Goal: Task Accomplishment & Management: Use online tool/utility

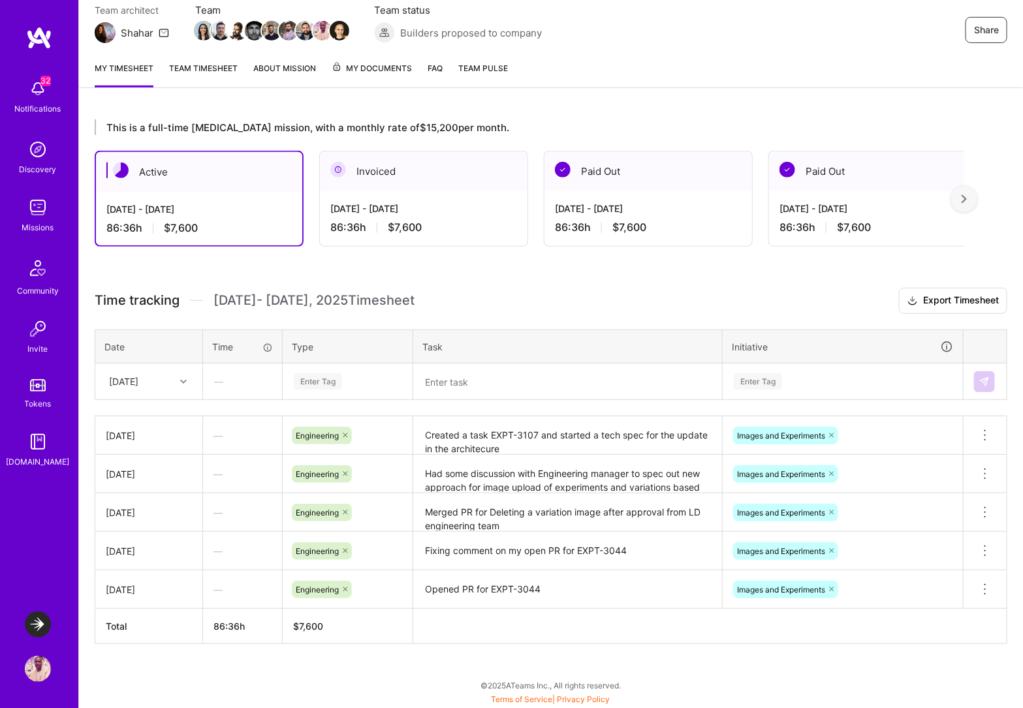
click at [155, 381] on div "[DATE]" at bounding box center [139, 382] width 72 height 22
click at [453, 284] on div "This is a full-time [MEDICAL_DATA] mission, with a monthly rate of $15,200 per …" at bounding box center [551, 406] width 944 height 605
click at [167, 384] on div "[DATE]" at bounding box center [139, 382] width 72 height 22
click at [435, 658] on div "This is a full-time [MEDICAL_DATA] mission, with a monthly rate of $15,200 per …" at bounding box center [551, 406] width 944 height 605
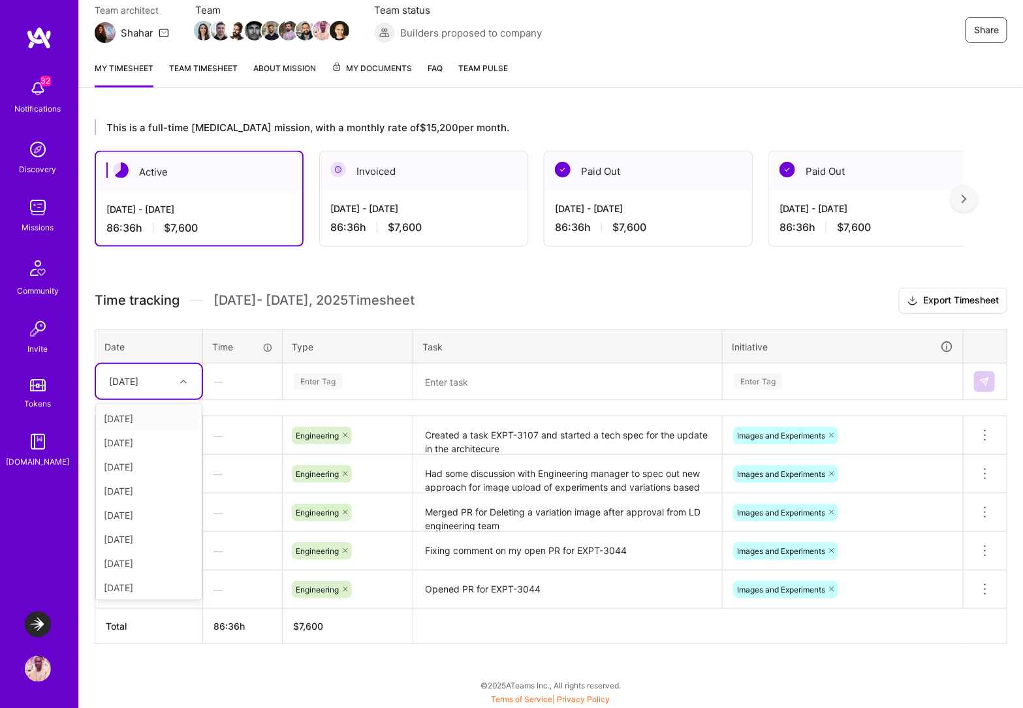
click at [155, 379] on div "[DATE]" at bounding box center [139, 382] width 72 height 22
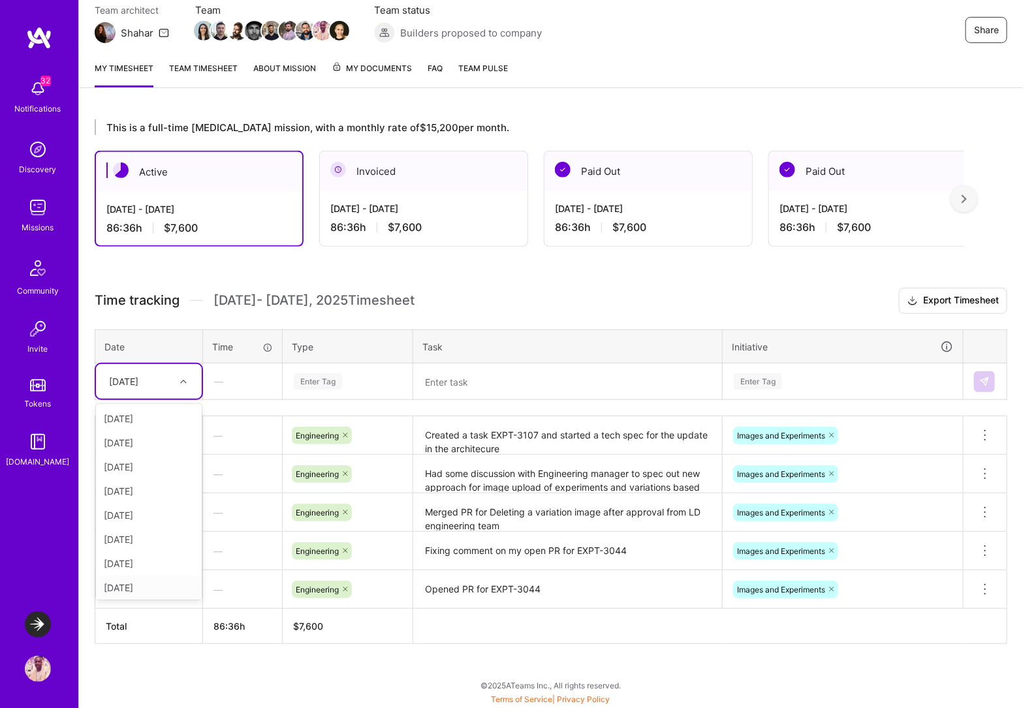
click at [150, 588] on div "[DATE]" at bounding box center [149, 588] width 106 height 24
click at [448, 380] on textarea at bounding box center [568, 382] width 306 height 34
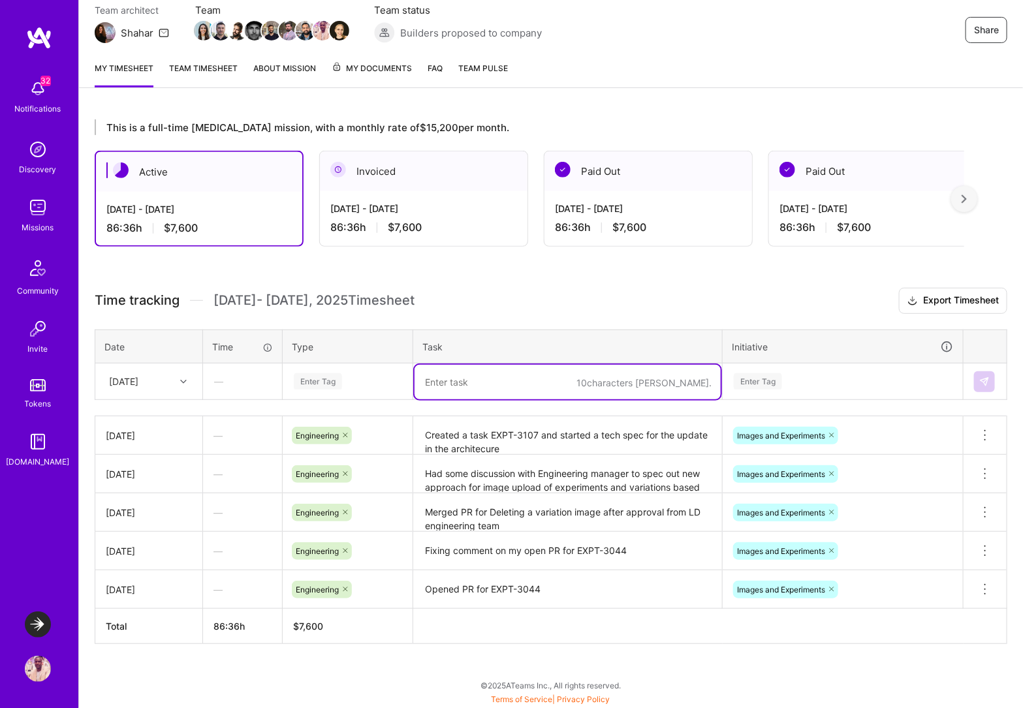
click at [335, 387] on div "Enter Tag" at bounding box center [318, 382] width 48 height 20
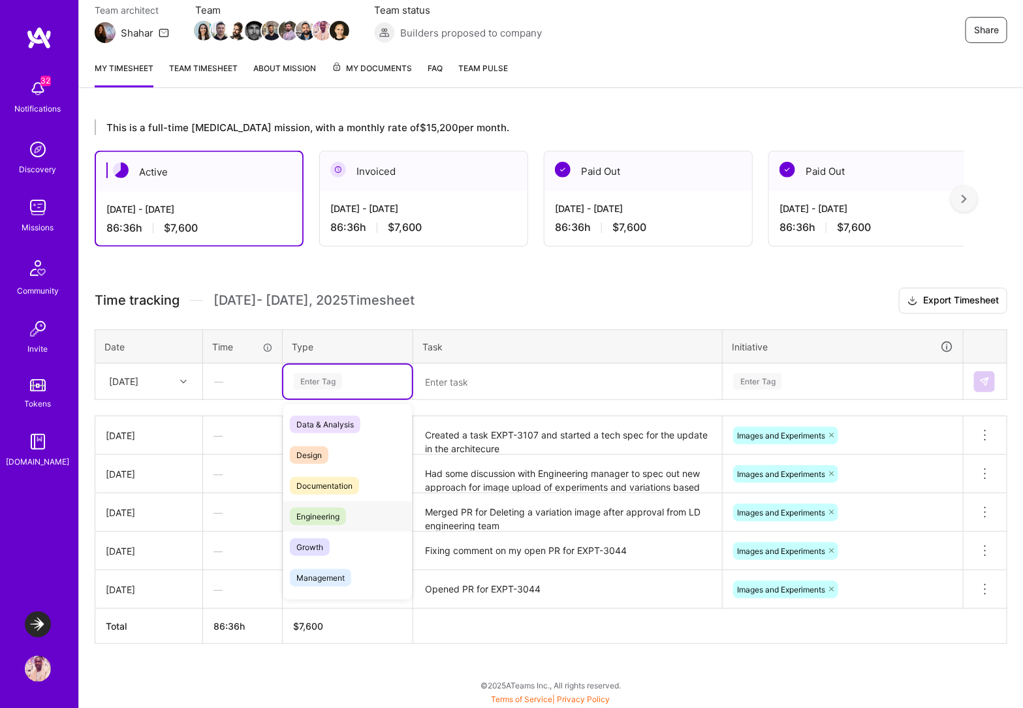
click at [341, 513] on span "Engineering" at bounding box center [318, 517] width 56 height 18
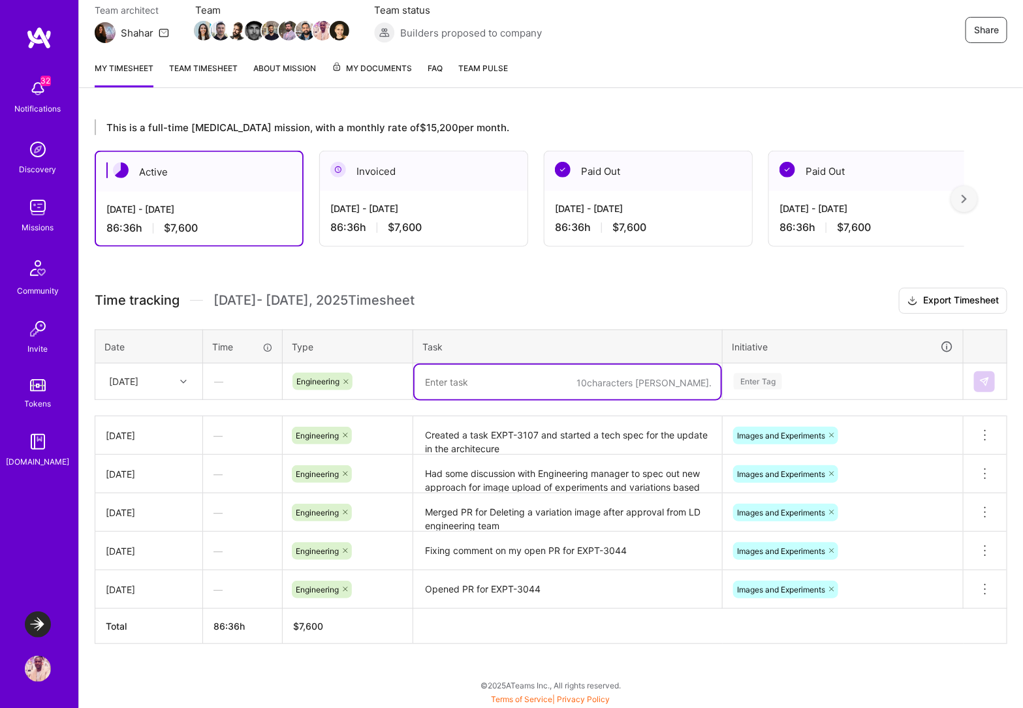
click at [472, 398] on textarea at bounding box center [568, 382] width 306 height 35
type textarea "H"
type textarea "Health"
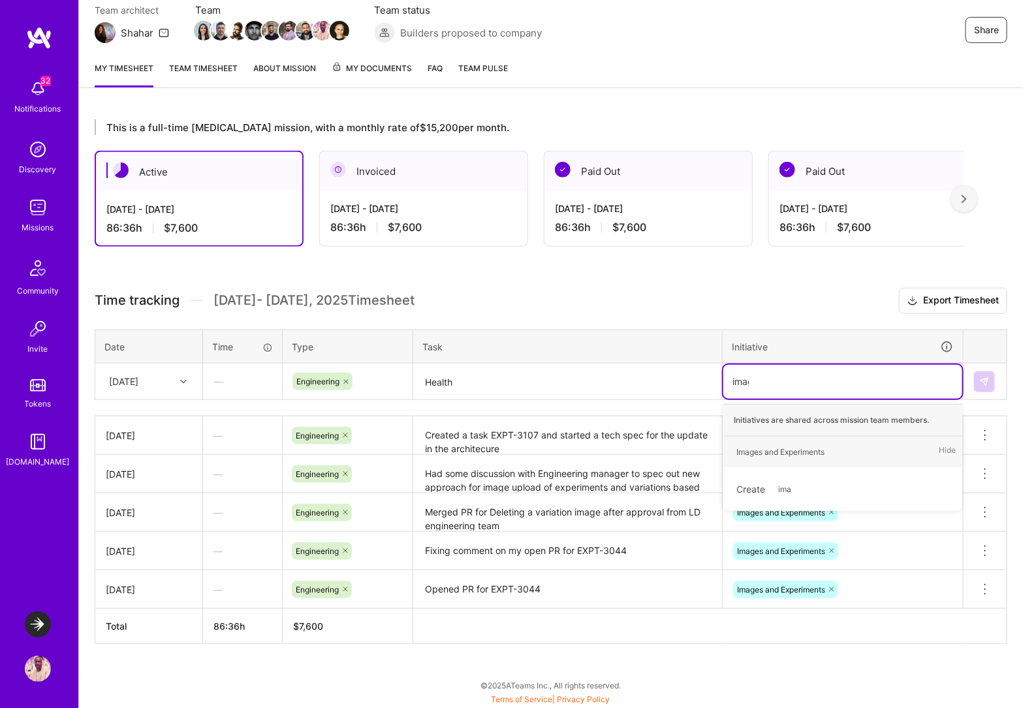
type input "image"
click at [825, 450] on div "Images and Experiments" at bounding box center [781, 452] width 88 height 14
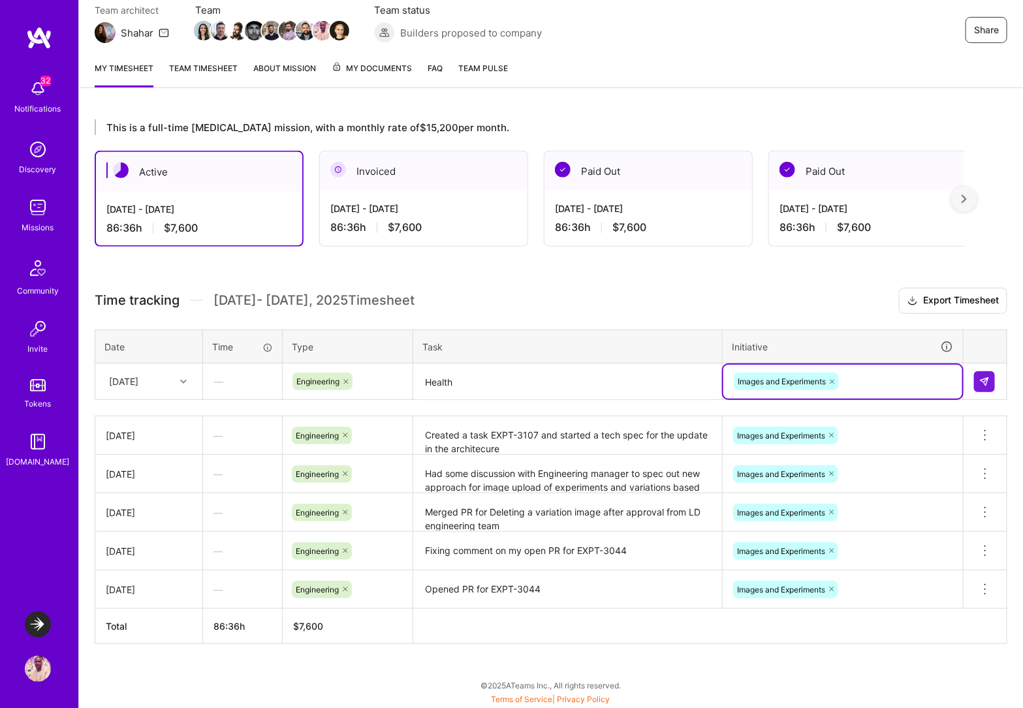
click at [554, 375] on textarea "Health" at bounding box center [568, 382] width 306 height 35
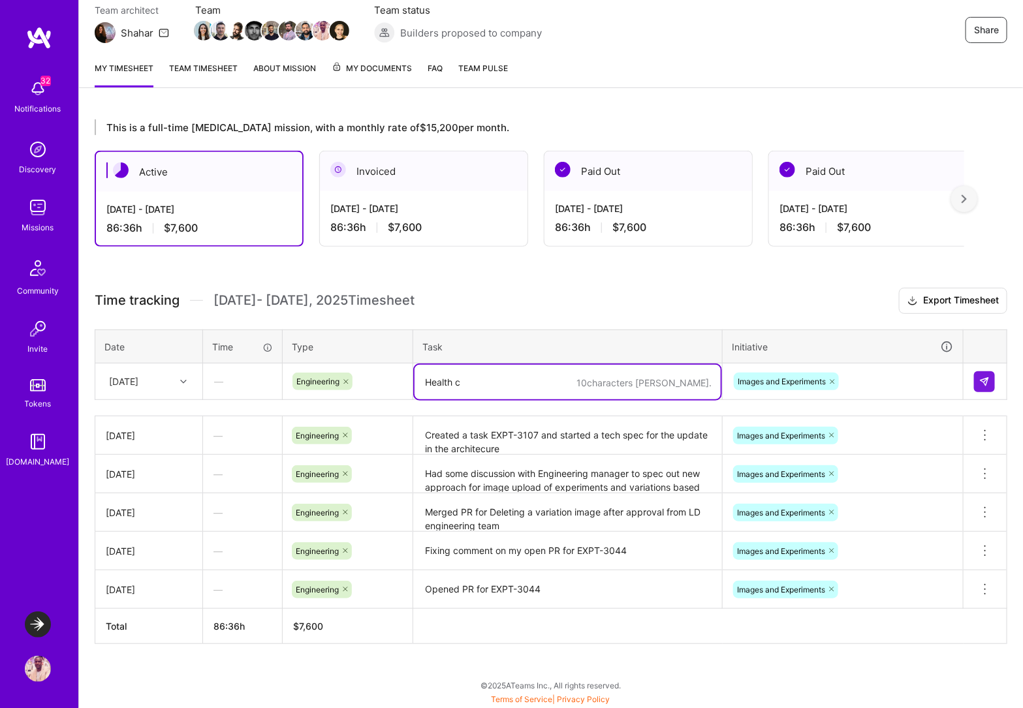
type textarea "Health"
type textarea "H"
type textarea "U"
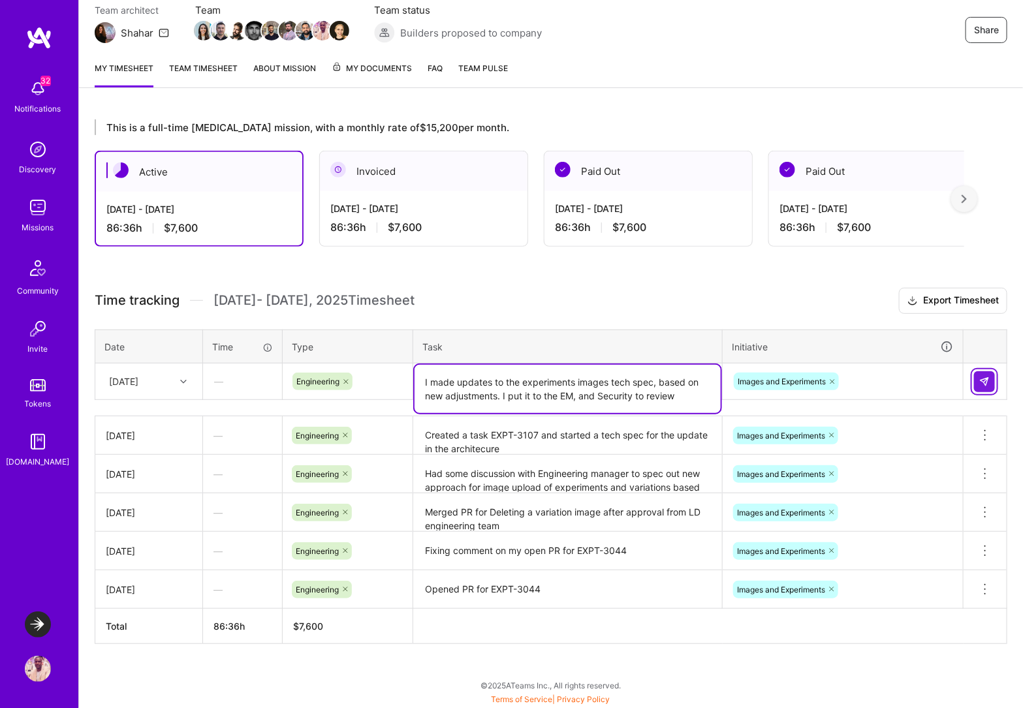
type textarea "I made updates to the experiments images tech spec, based on new adjustments. I…"
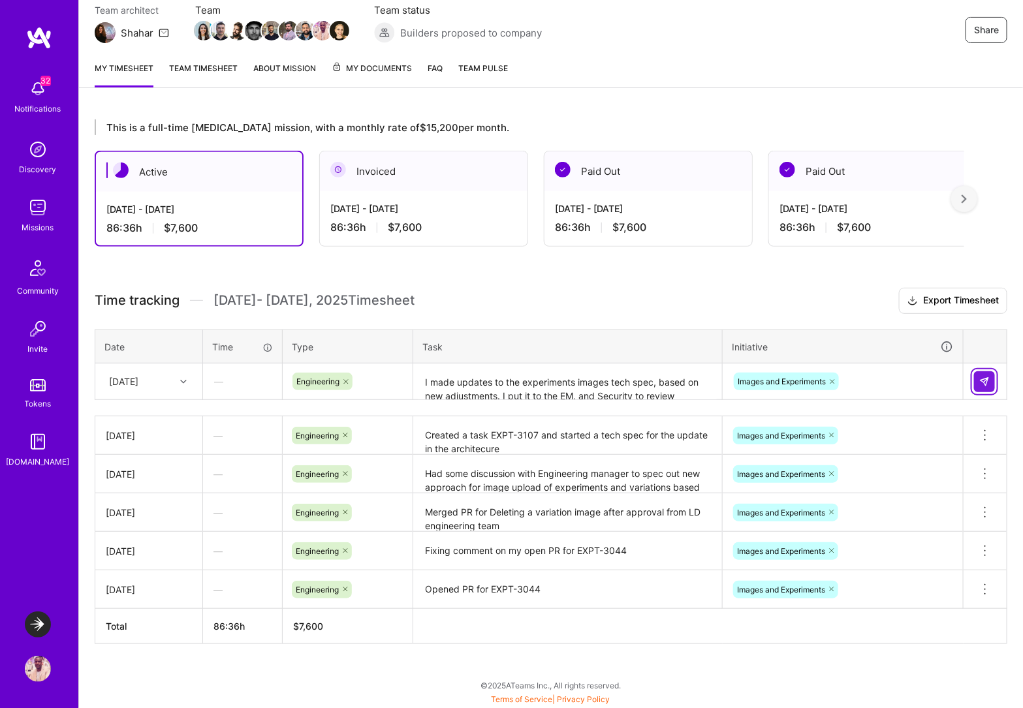
click at [989, 373] on button at bounding box center [984, 382] width 21 height 21
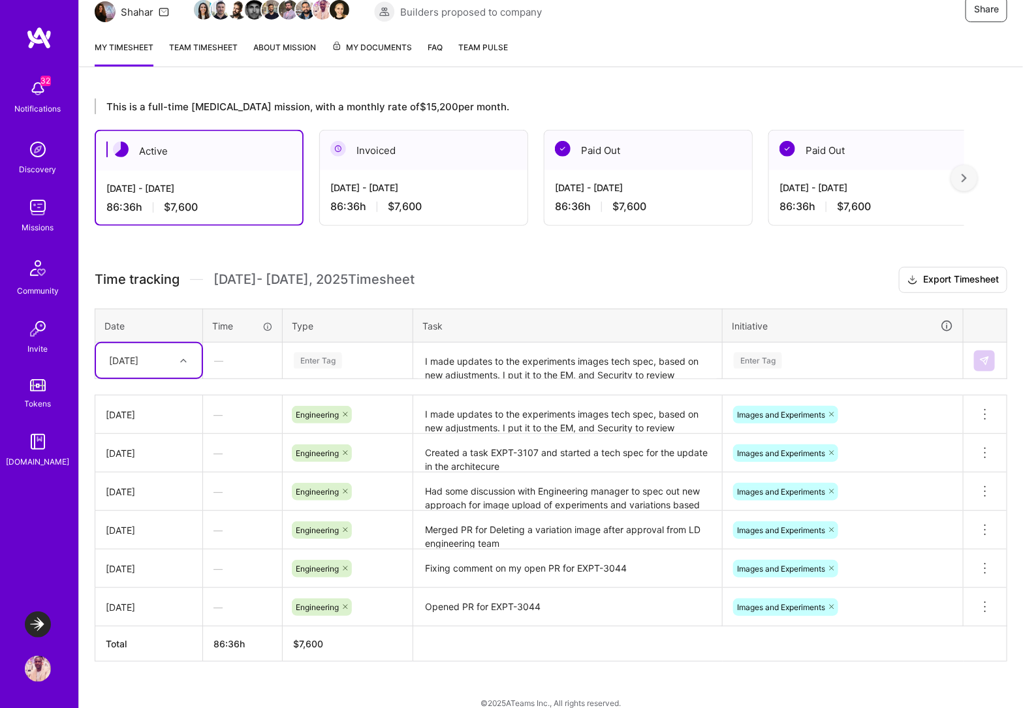
scroll to position [152, 0]
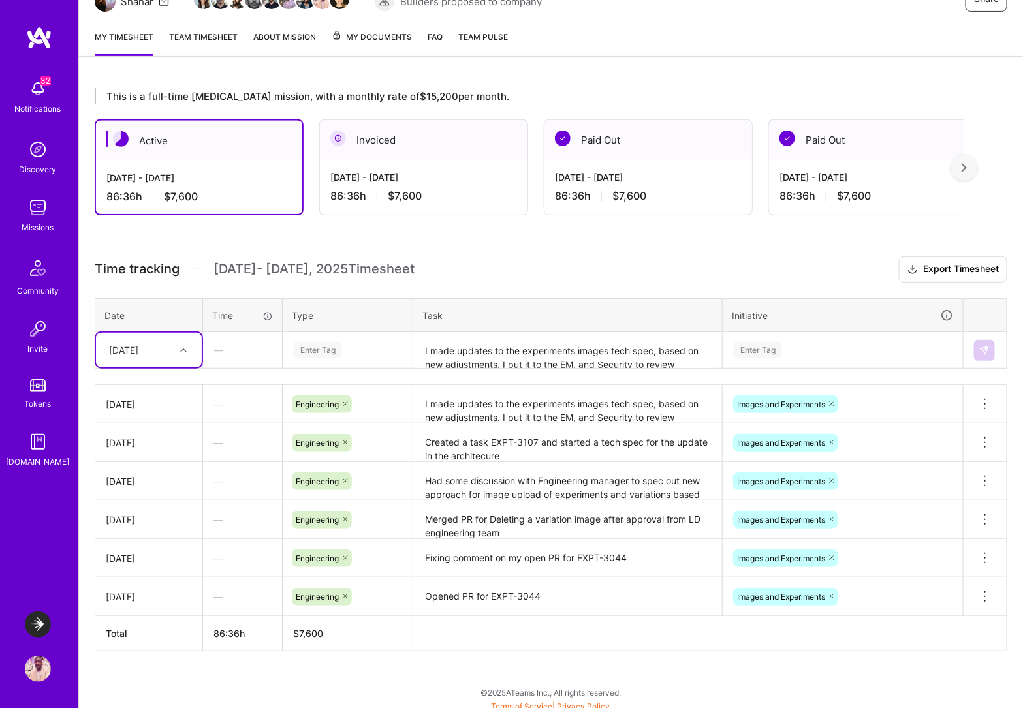
click at [511, 342] on textarea "I made updates to the experiments images tech spec, based on new adjustments. I…" at bounding box center [568, 351] width 306 height 35
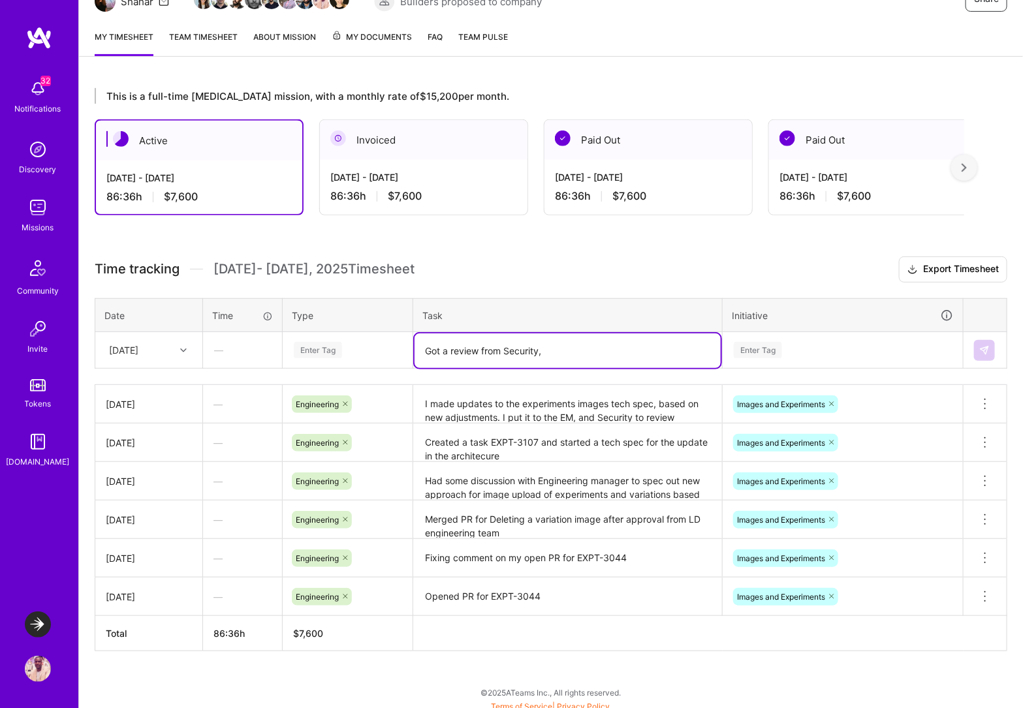
type textarea "Got a review from Security,"
click at [977, 163] on div at bounding box center [964, 168] width 26 height 26
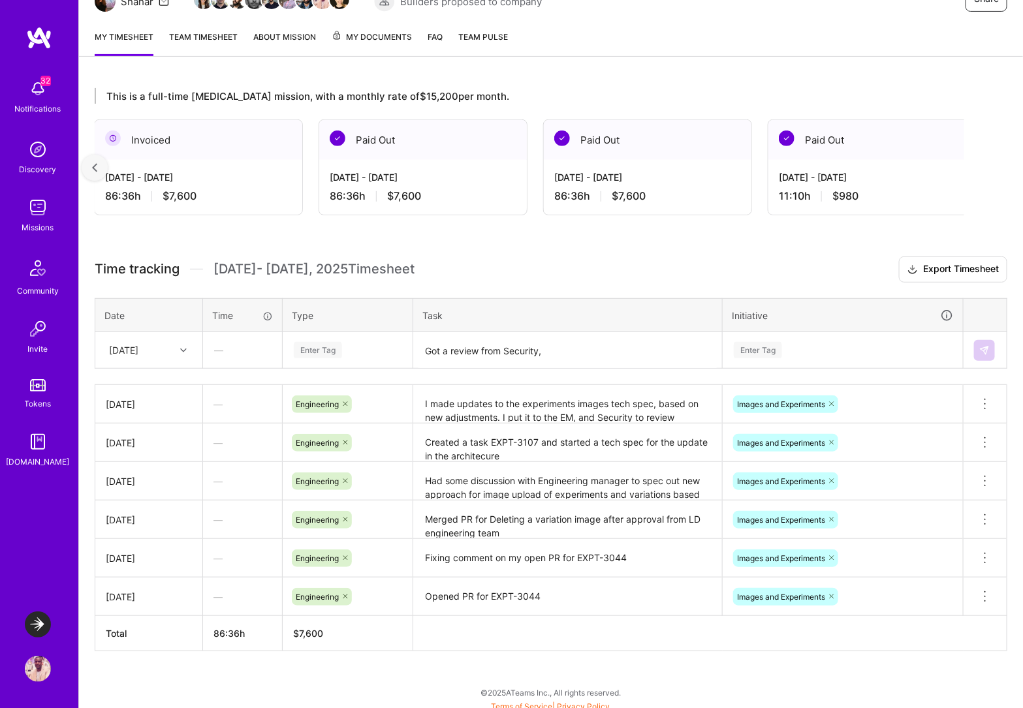
scroll to position [0, 227]
click at [98, 165] on div at bounding box center [95, 168] width 26 height 26
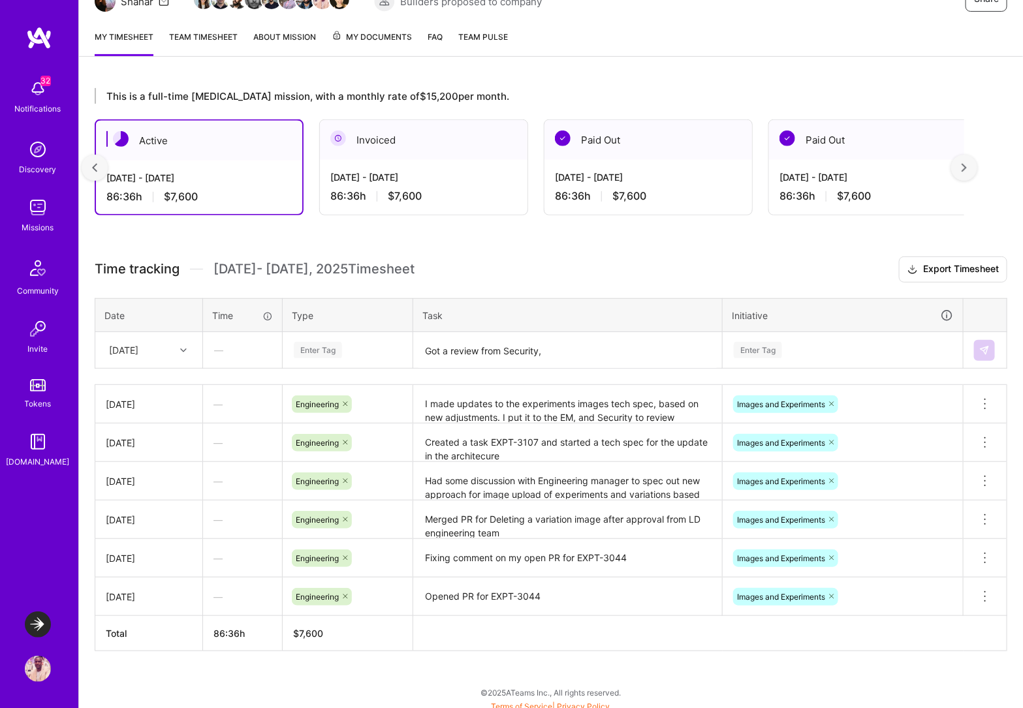
scroll to position [0, 3]
